Goal: Information Seeking & Learning: Understand process/instructions

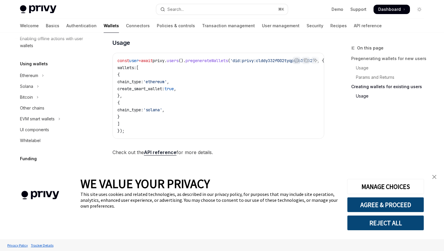
scroll to position [148, 0]
drag, startPoint x: 33, startPoint y: 66, endPoint x: 32, endPoint y: 72, distance: 5.6
click at [33, 66] on div "Using wallets Ethereum Solana Bitcoin Other chains EVM smart wallets UI compone…" at bounding box center [52, 102] width 75 height 86
click at [32, 74] on div "Ethereum" at bounding box center [29, 74] width 18 height 7
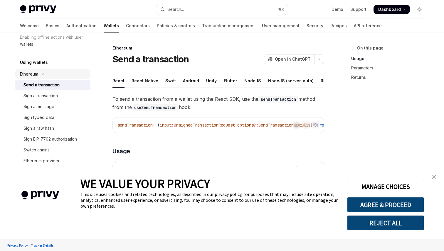
click at [43, 78] on button "Ethereum" at bounding box center [52, 74] width 75 height 11
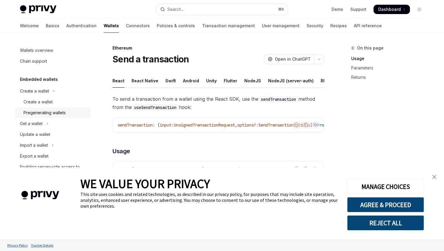
click at [42, 110] on div "Pregenerating wallets" at bounding box center [44, 112] width 42 height 7
click at [42, 99] on div "Create a wallet" at bounding box center [37, 102] width 29 height 7
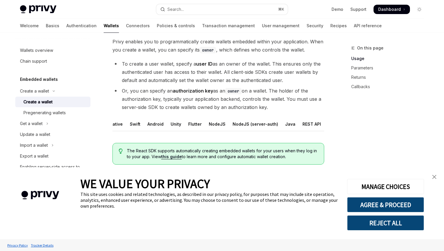
scroll to position [0, 40]
click at [211, 124] on div "NodeJS" at bounding box center [212, 124] width 17 height 14
type textarea "*"
